Goal: Transaction & Acquisition: Book appointment/travel/reservation

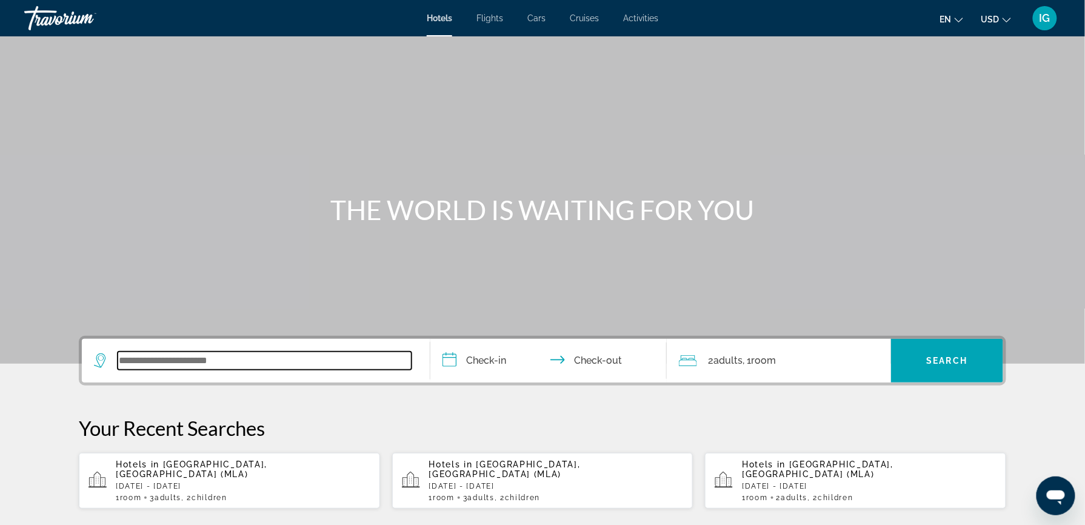
click at [270, 352] on input "Search widget" at bounding box center [265, 361] width 294 height 18
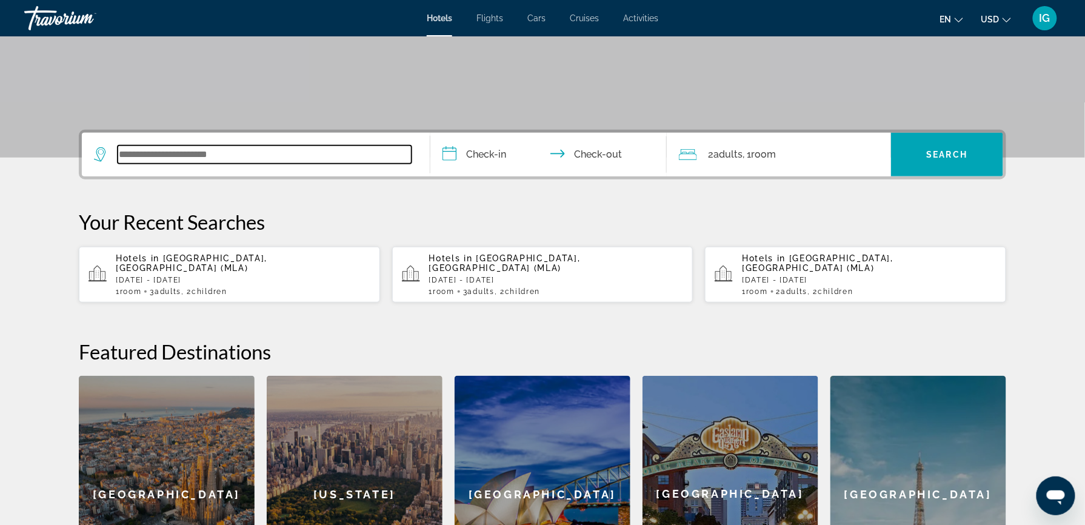
scroll to position [215, 0]
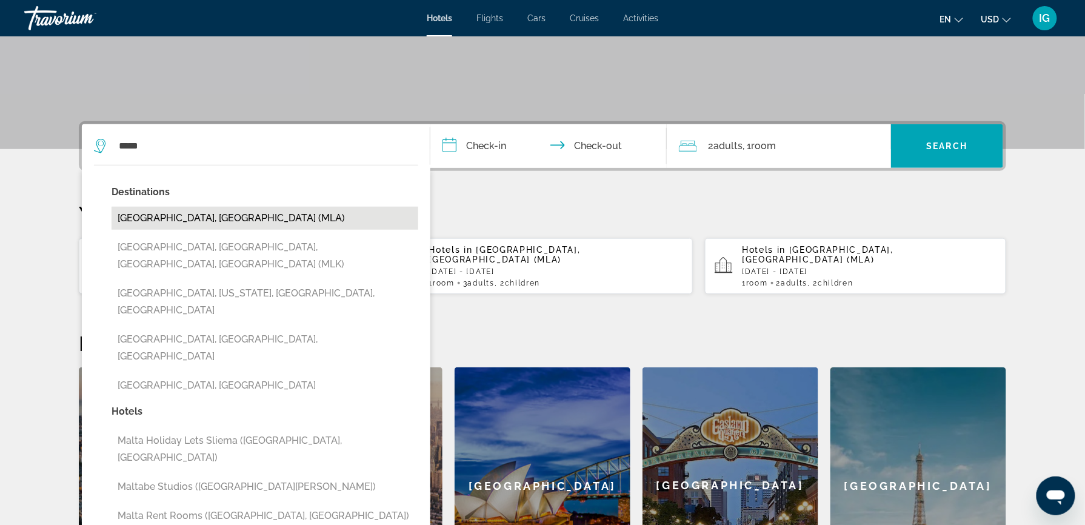
click at [239, 207] on button "[GEOGRAPHIC_DATA], [GEOGRAPHIC_DATA] (MLA)" at bounding box center [265, 218] width 307 height 23
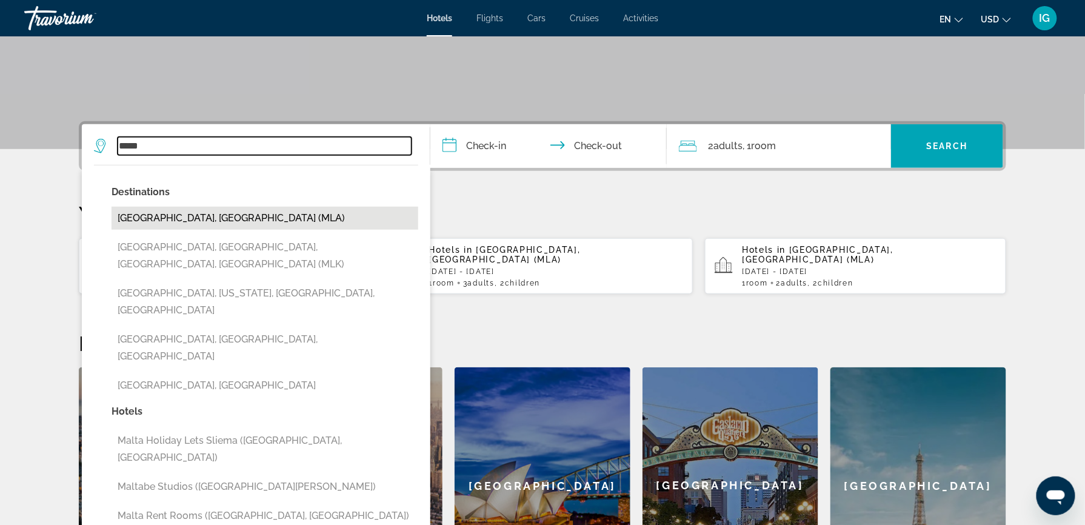
type input "**********"
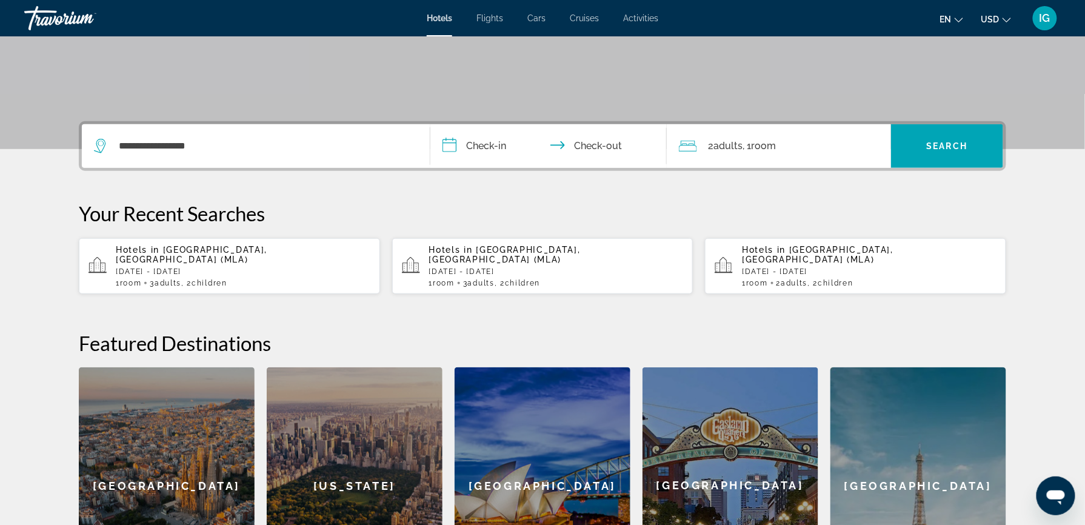
click at [503, 124] on input "**********" at bounding box center [550, 147] width 241 height 47
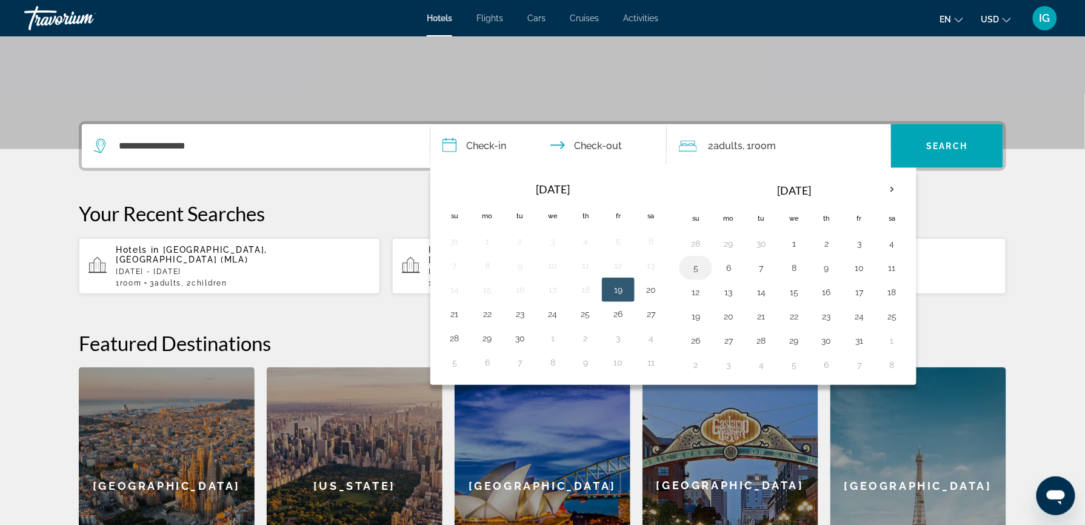
click at [702, 260] on button "5" at bounding box center [695, 268] width 19 height 17
click at [820, 260] on button "9" at bounding box center [826, 268] width 19 height 17
type input "**********"
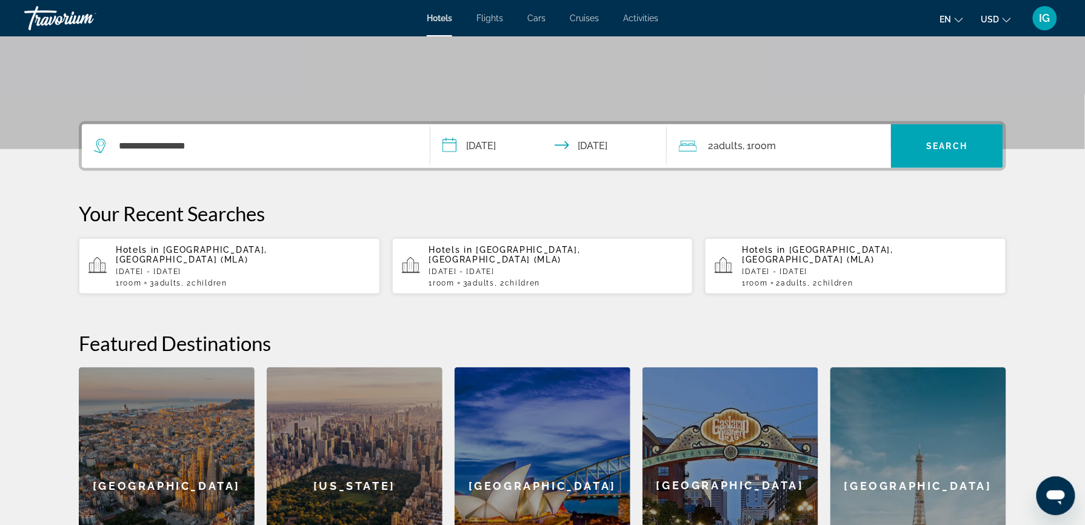
click at [751, 140] on span "Room" at bounding box center [763, 146] width 25 height 12
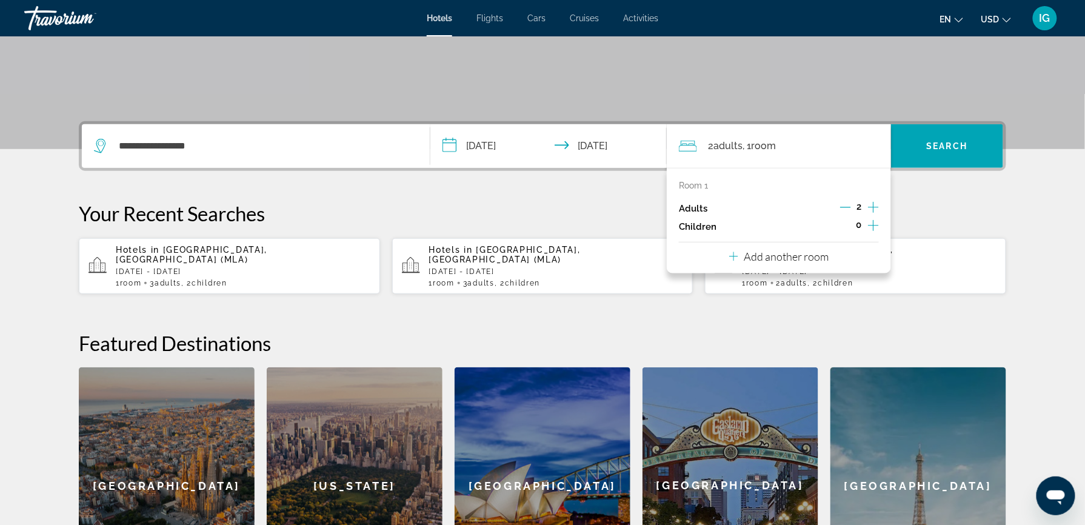
click at [868, 202] on icon "Increment adults" at bounding box center [873, 207] width 11 height 11
click at [868, 218] on icon "Increment children" at bounding box center [873, 225] width 11 height 15
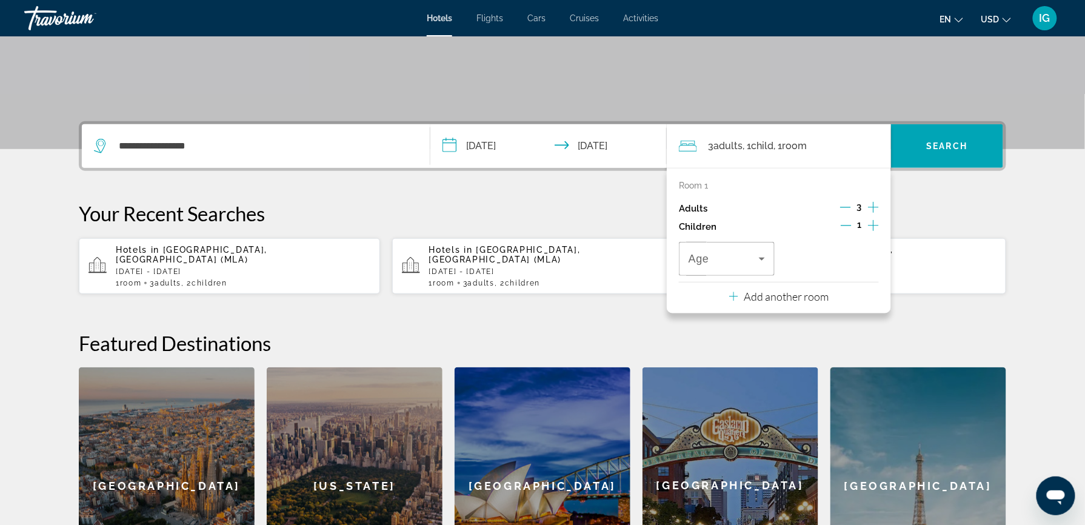
click at [868, 218] on icon "Increment children" at bounding box center [873, 225] width 11 height 15
click at [755, 252] on icon "Travelers: 3 adults, 2 children" at bounding box center [762, 259] width 15 height 15
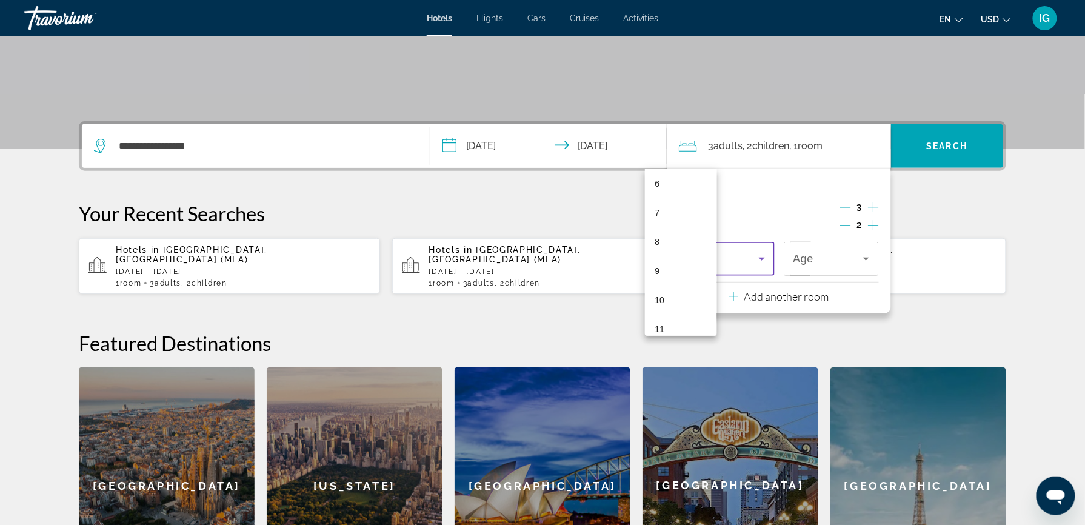
scroll to position [194, 0]
click at [663, 311] on mat-option "11" at bounding box center [681, 314] width 72 height 29
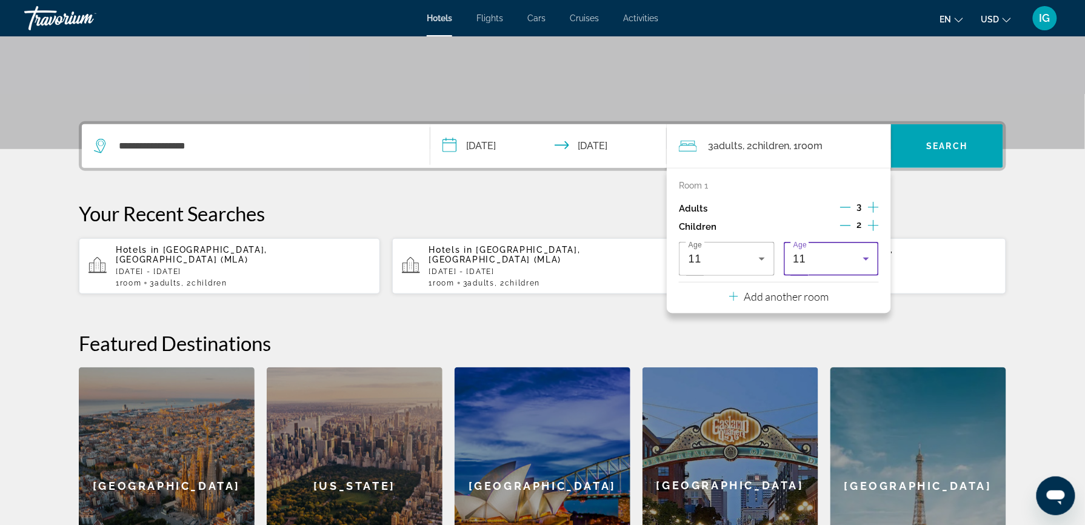
click at [859, 252] on icon "Travelers: 3 adults, 2 children" at bounding box center [866, 259] width 15 height 15
click at [742, 246] on mat-option "15" at bounding box center [760, 258] width 72 height 29
click at [891, 132] on span "Search widget" at bounding box center [947, 146] width 112 height 29
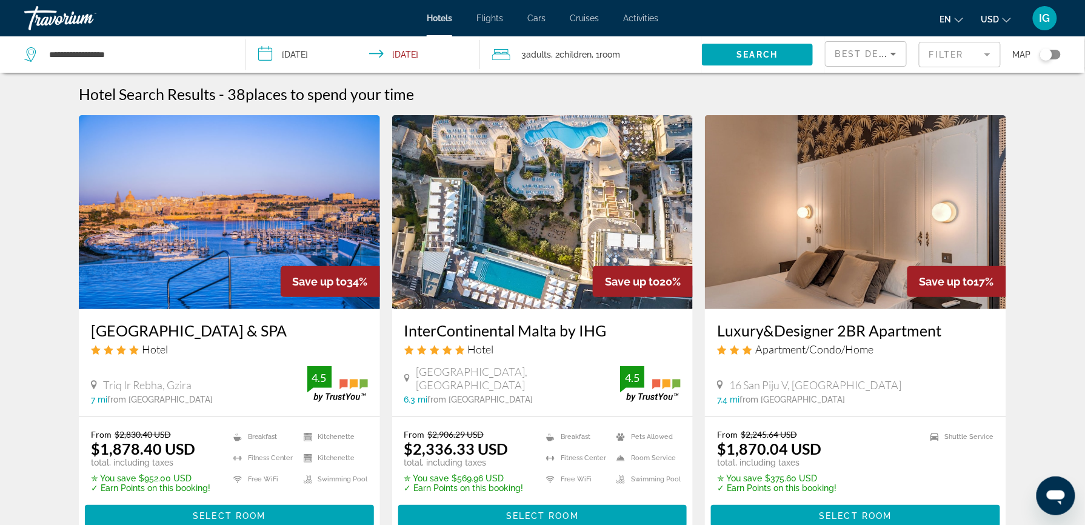
click at [1011, 19] on button "USD USD ($) MXN (Mex$) CAD (Can$) GBP (£) EUR (€) AUD (A$) NZD (NZ$) CNY (CN¥)" at bounding box center [997, 19] width 30 height 18
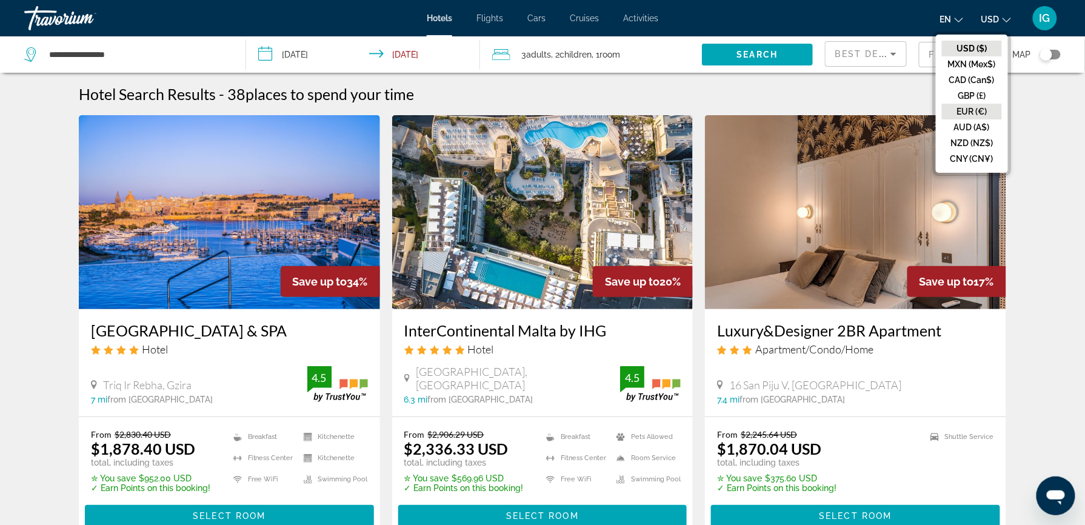
click at [1002, 104] on button "EUR (€)" at bounding box center [972, 112] width 60 height 16
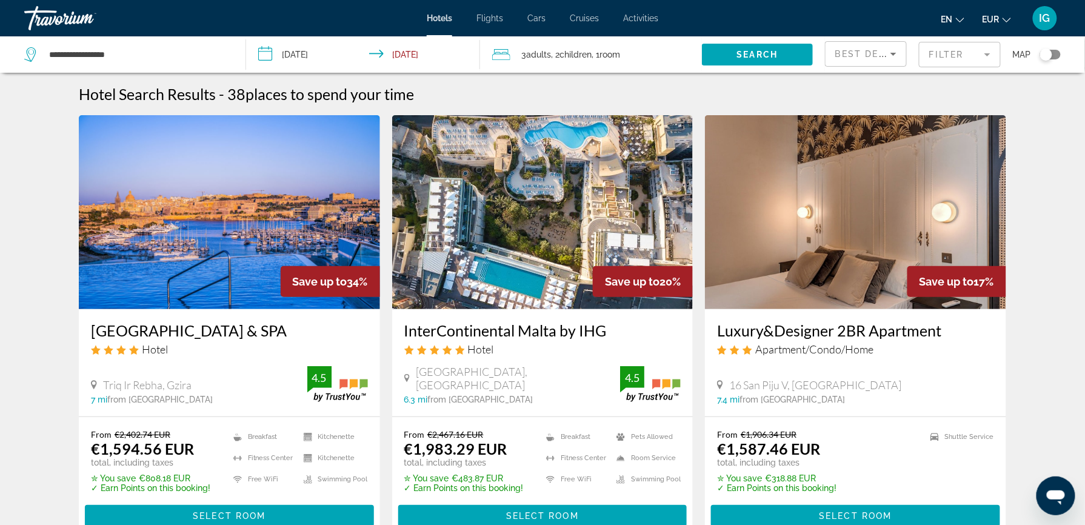
click at [885, 42] on div "Best Deals" at bounding box center [866, 59] width 61 height 34
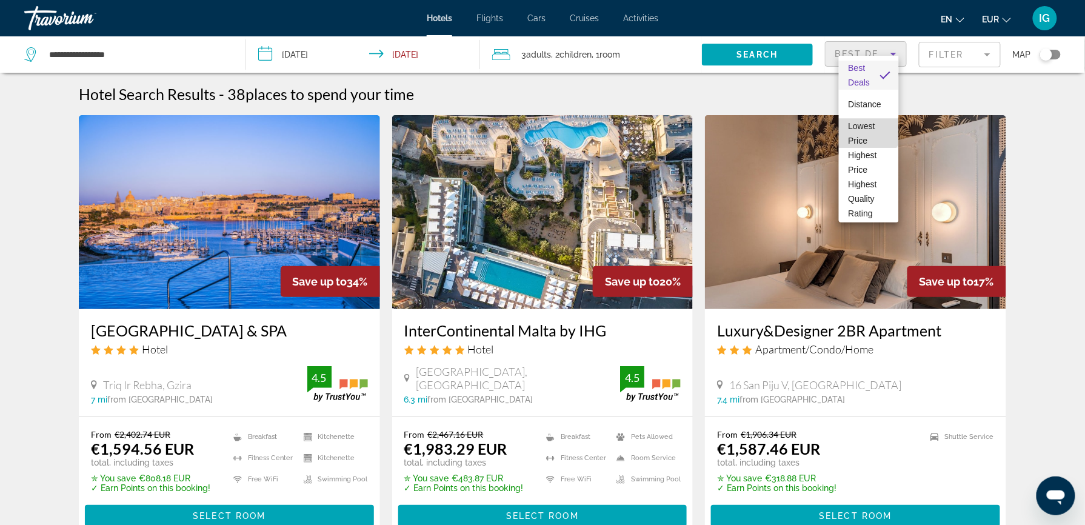
click at [868, 125] on span "Lowest Price" at bounding box center [862, 133] width 27 height 24
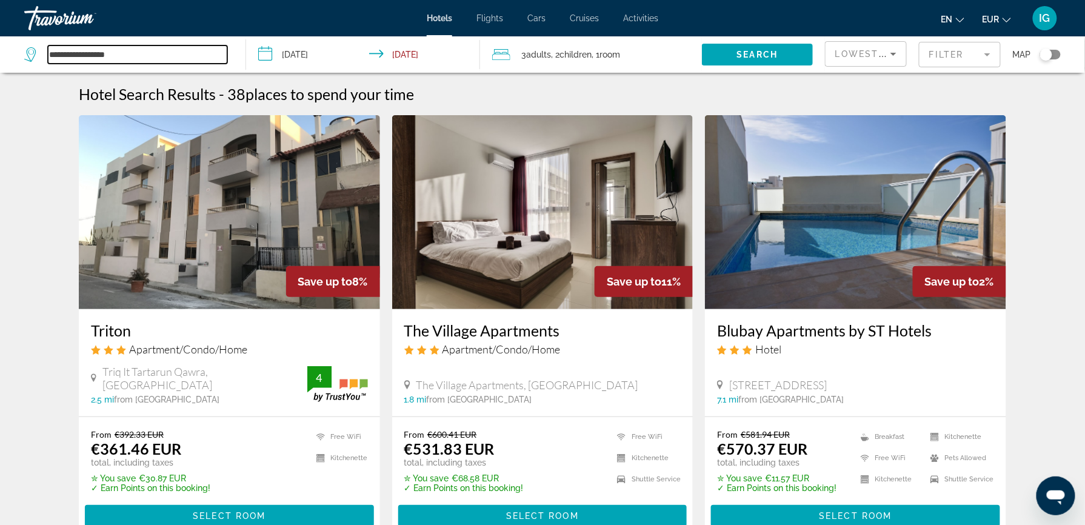
click at [142, 45] on input "**********" at bounding box center [137, 54] width 179 height 18
click at [226, 321] on h3 "Triton" at bounding box center [229, 330] width 277 height 18
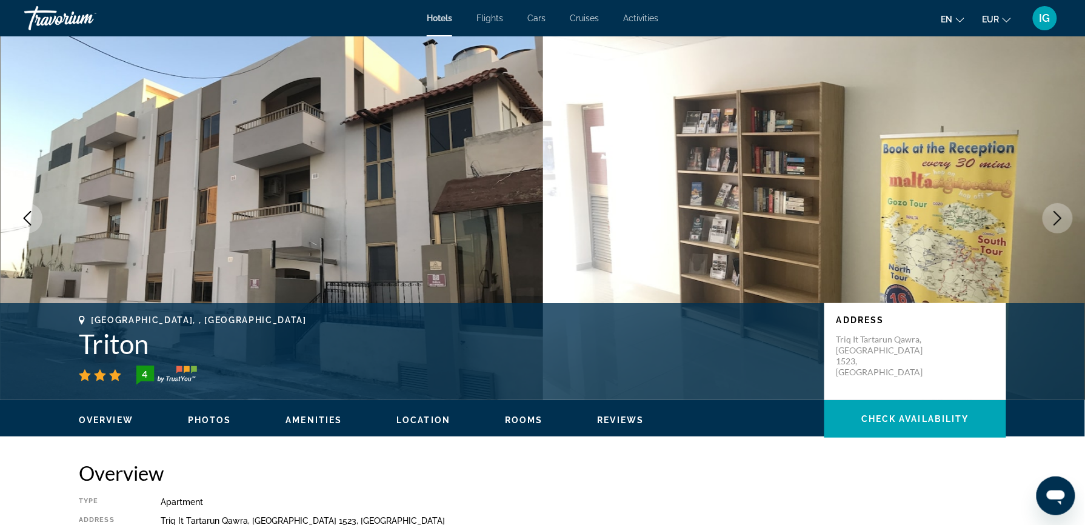
click at [452, 400] on div "Overview Photos Amenities Location Rooms Reviews Check Availability" at bounding box center [543, 419] width 976 height 38
click at [450, 415] on span "Location" at bounding box center [424, 420] width 54 height 10
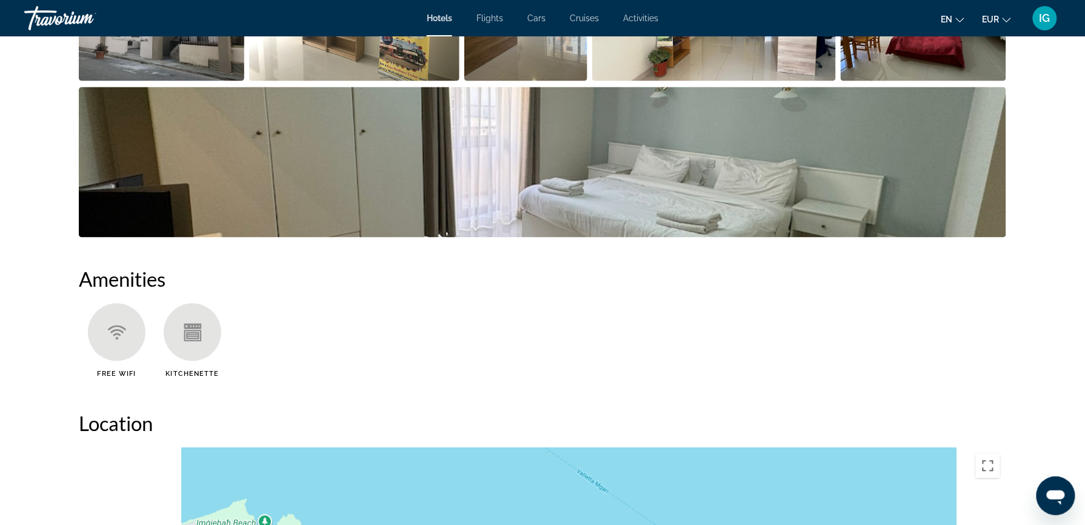
scroll to position [832, 0]
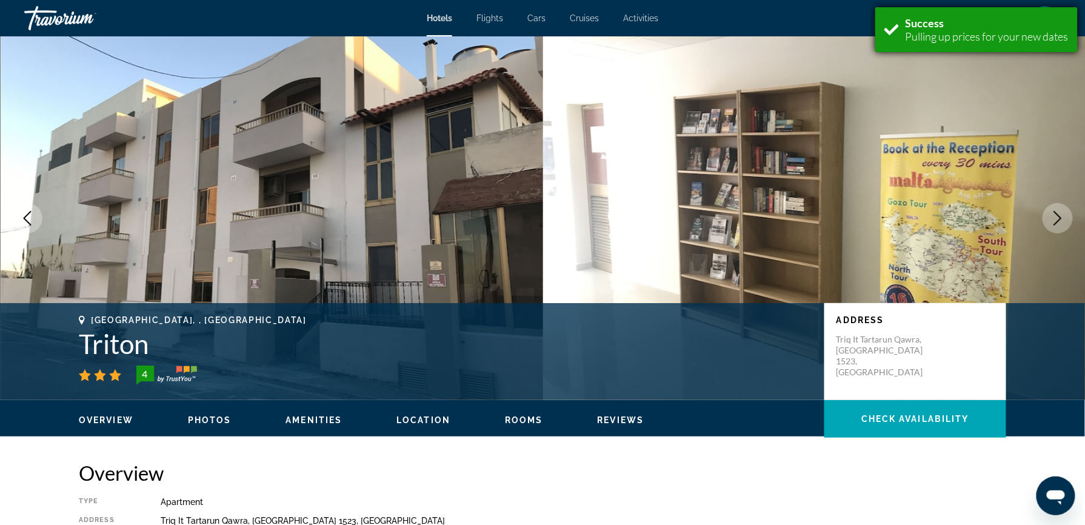
click at [1025, 25] on div "Success" at bounding box center [987, 22] width 163 height 13
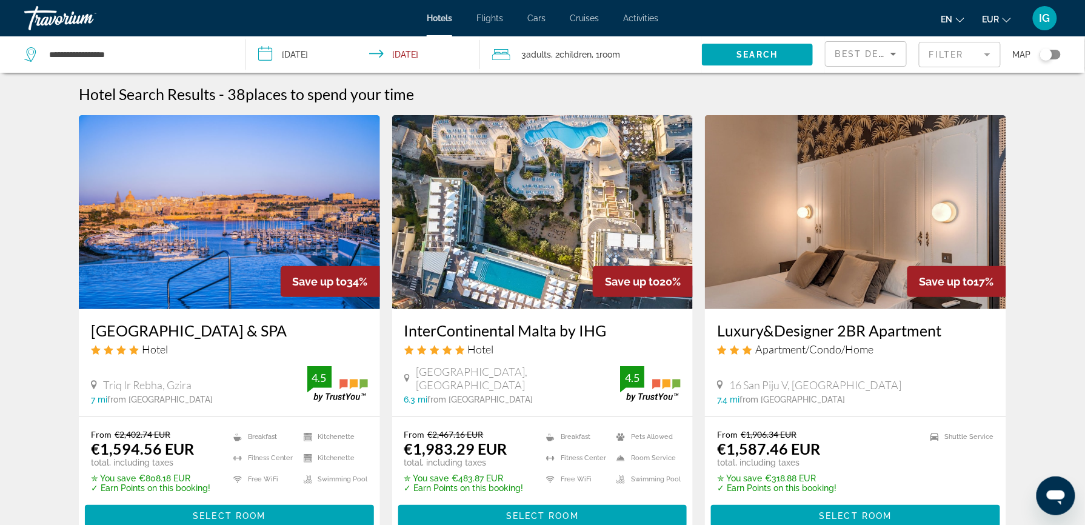
click at [889, 47] on icon "Sort by" at bounding box center [893, 54] width 15 height 15
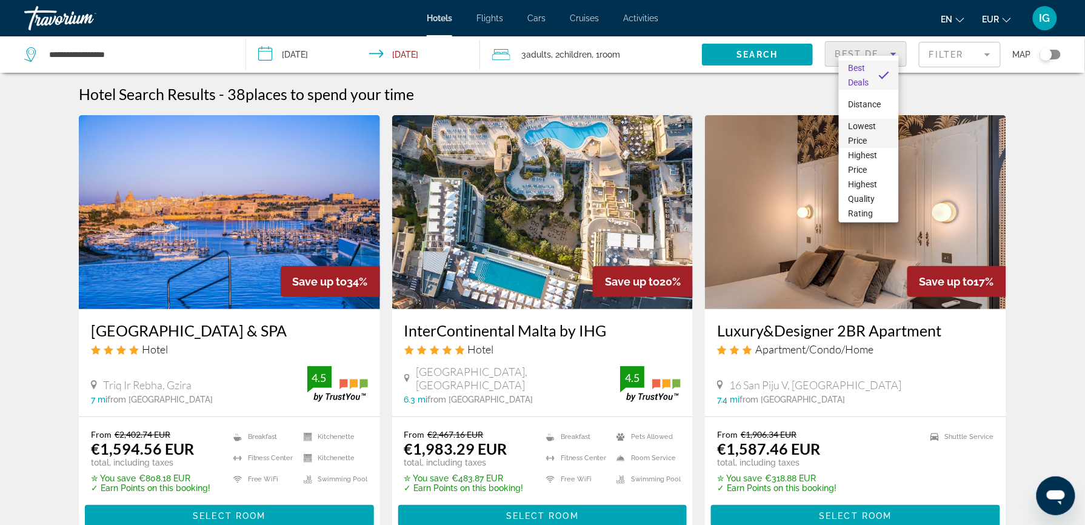
click at [855, 130] on span "Lowest Price" at bounding box center [869, 133] width 41 height 29
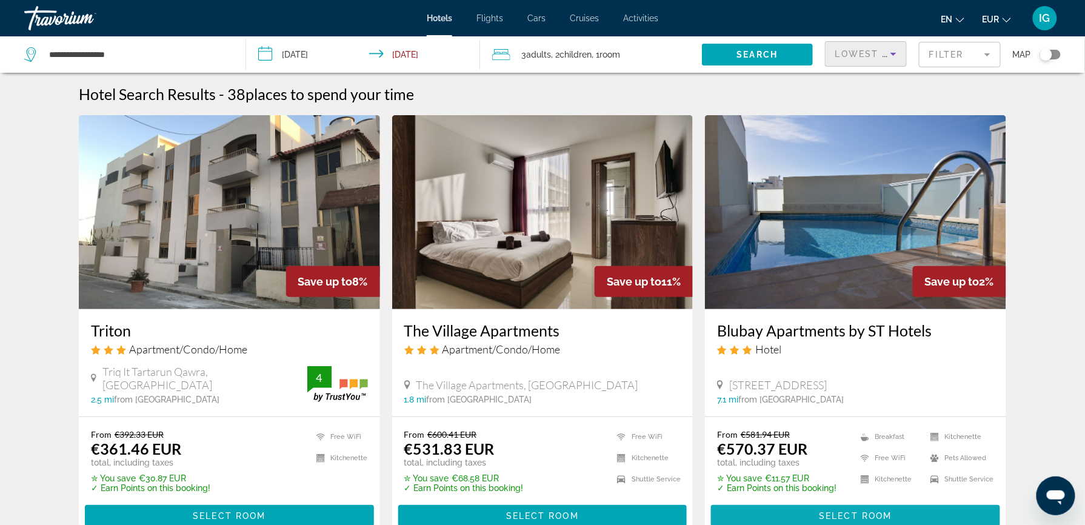
click at [729, 501] on span "Main content" at bounding box center [855, 515] width 289 height 29
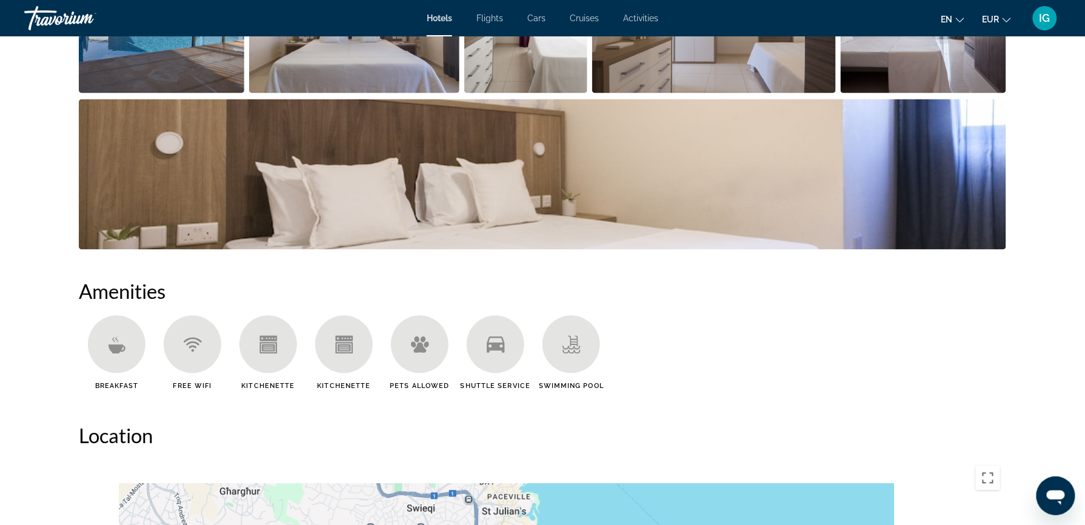
scroll to position [754, 0]
